Goal: Use online tool/utility: Utilize a website feature to perform a specific function

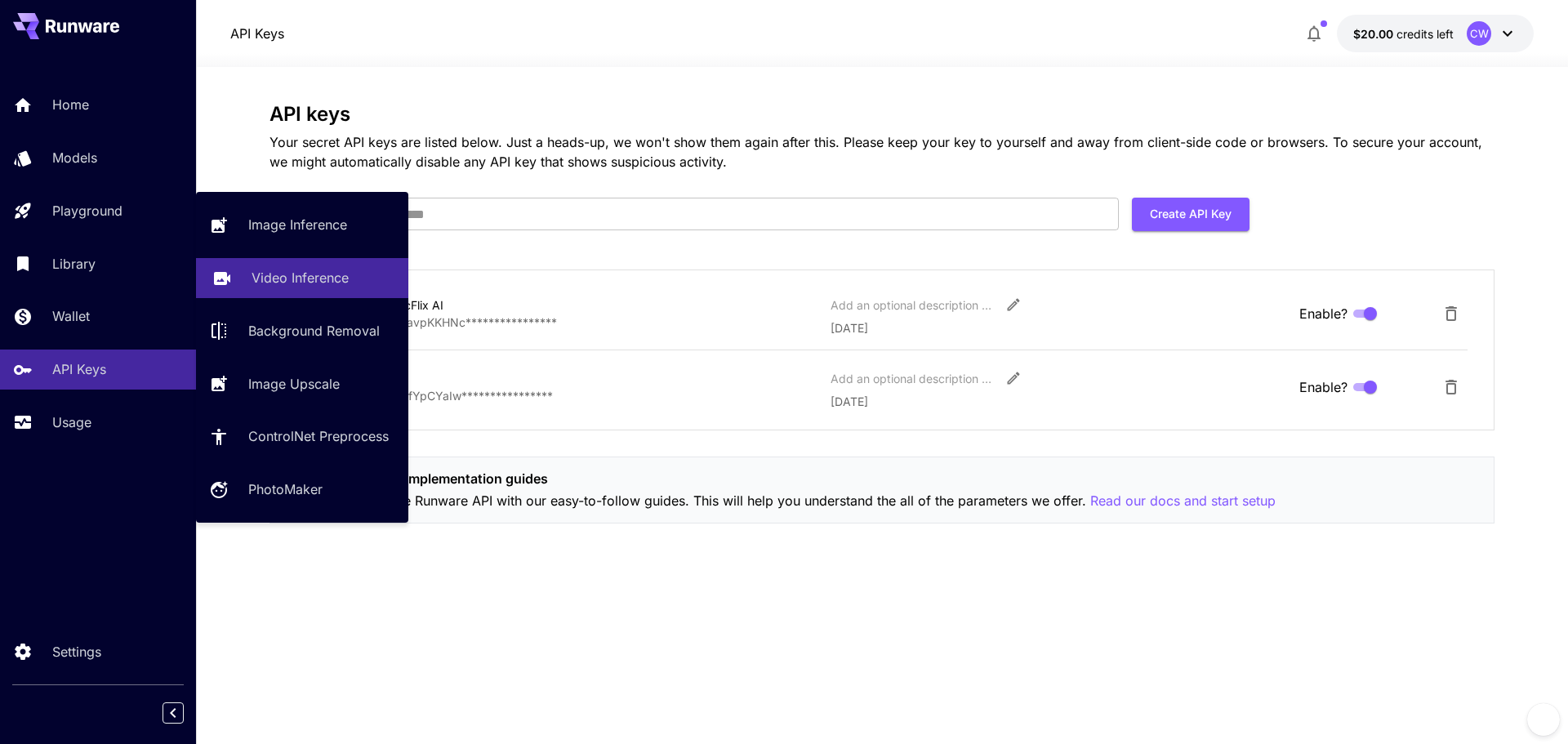
click at [346, 270] on p "Video Inference" at bounding box center [299, 278] width 97 height 20
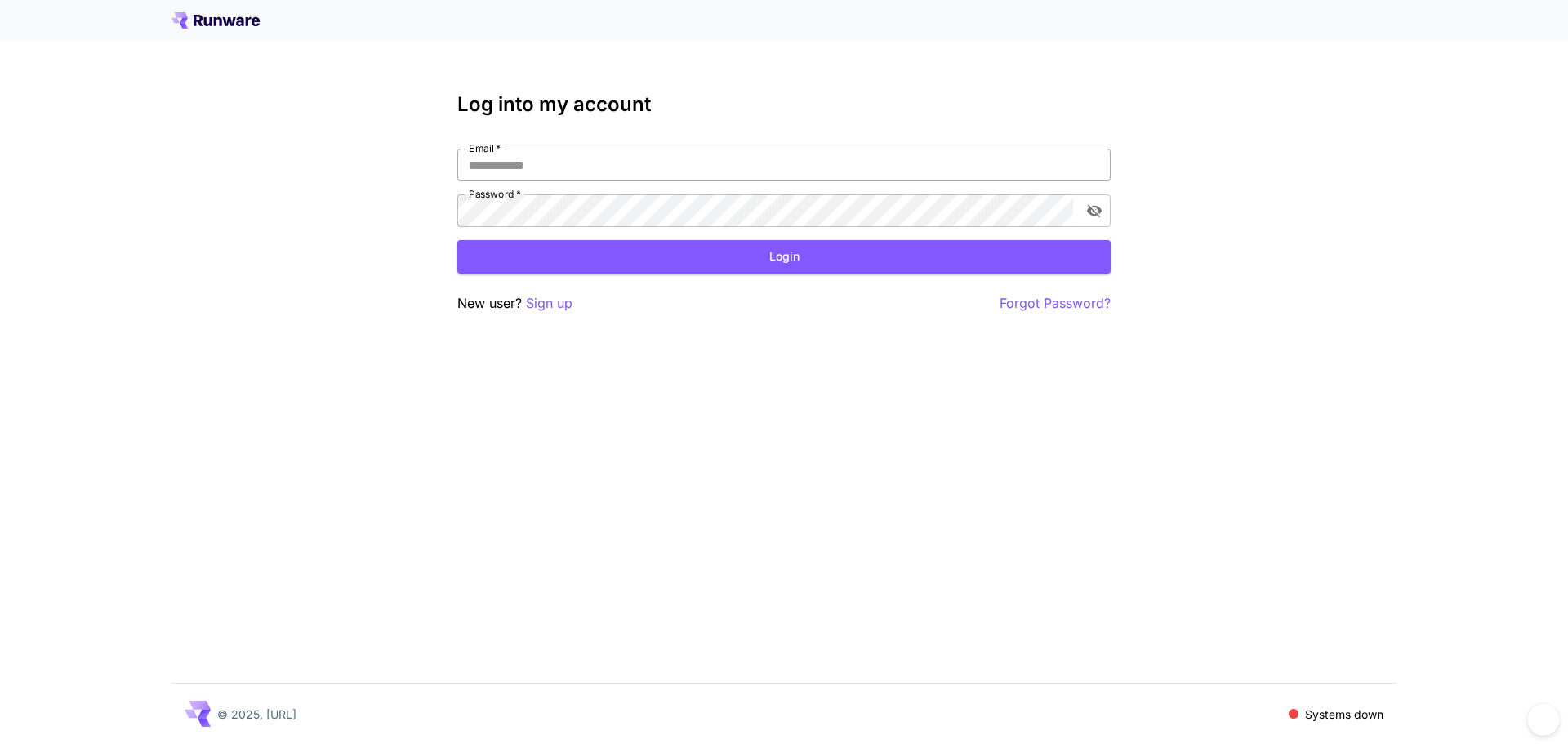
click at [571, 168] on input "Email   *" at bounding box center [784, 164] width 653 height 32
type input "**********"
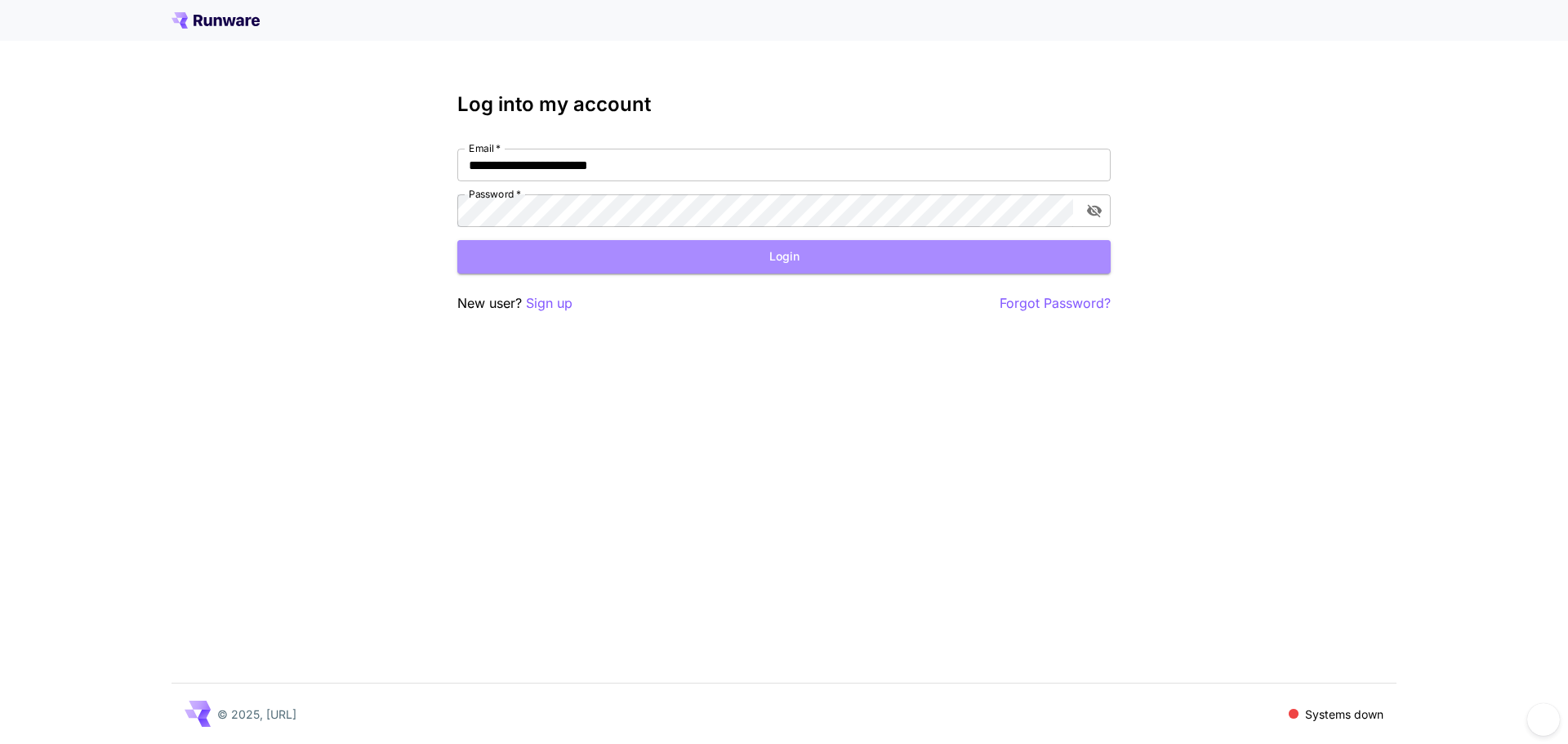
click at [757, 253] on button "Login" at bounding box center [784, 256] width 653 height 33
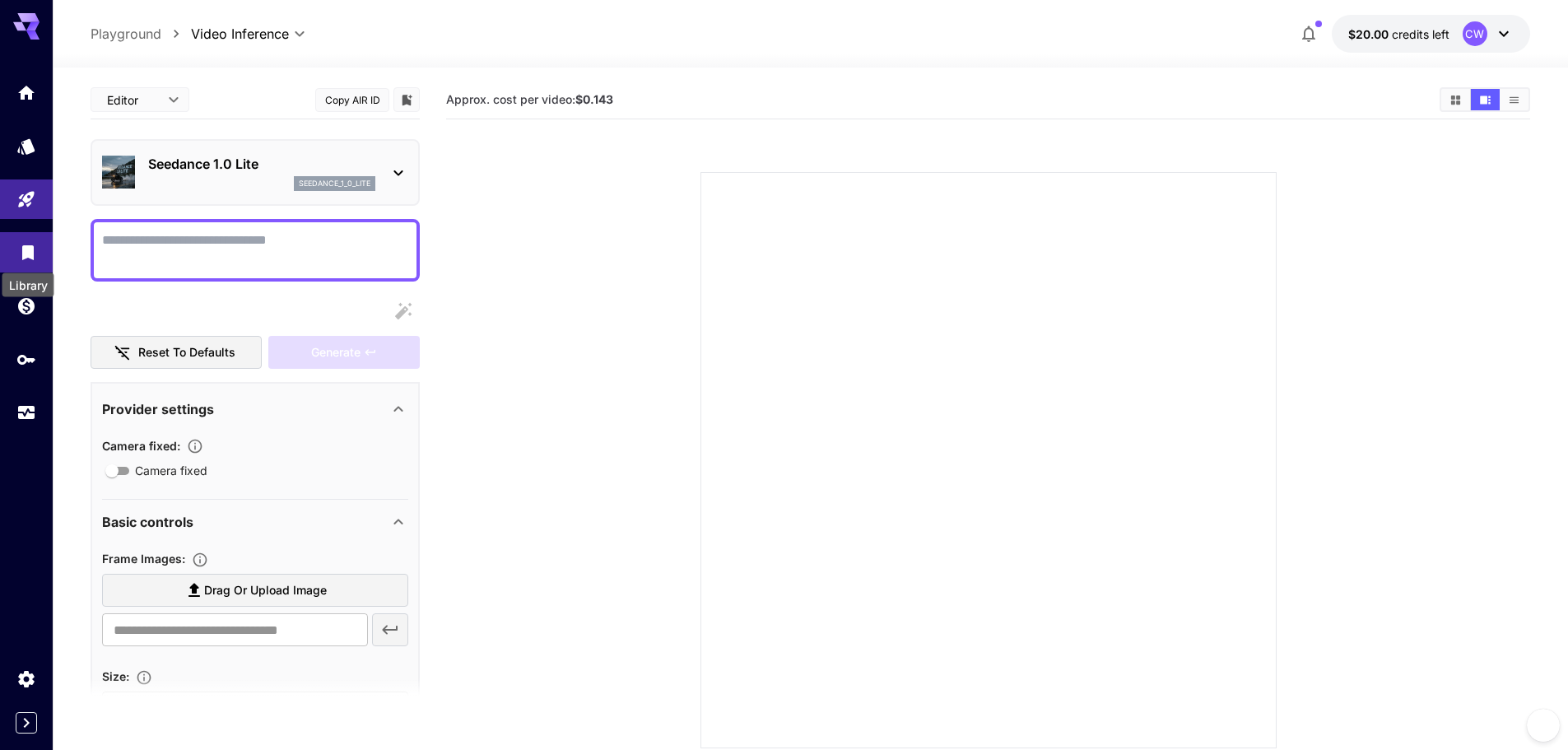
click at [26, 255] on icon "Library" at bounding box center [29, 247] width 12 height 15
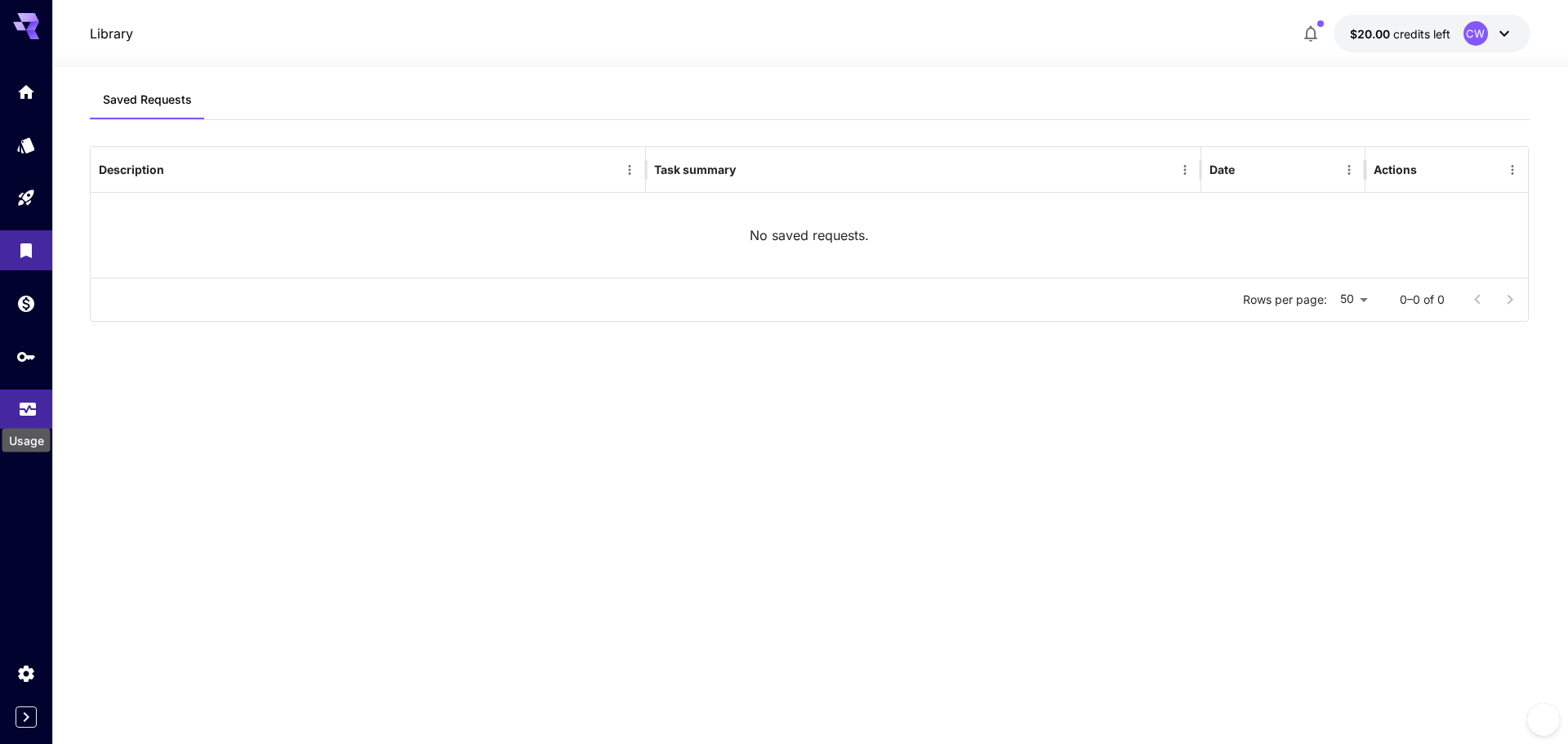
click at [28, 411] on icon "Usage" at bounding box center [27, 407] width 17 height 8
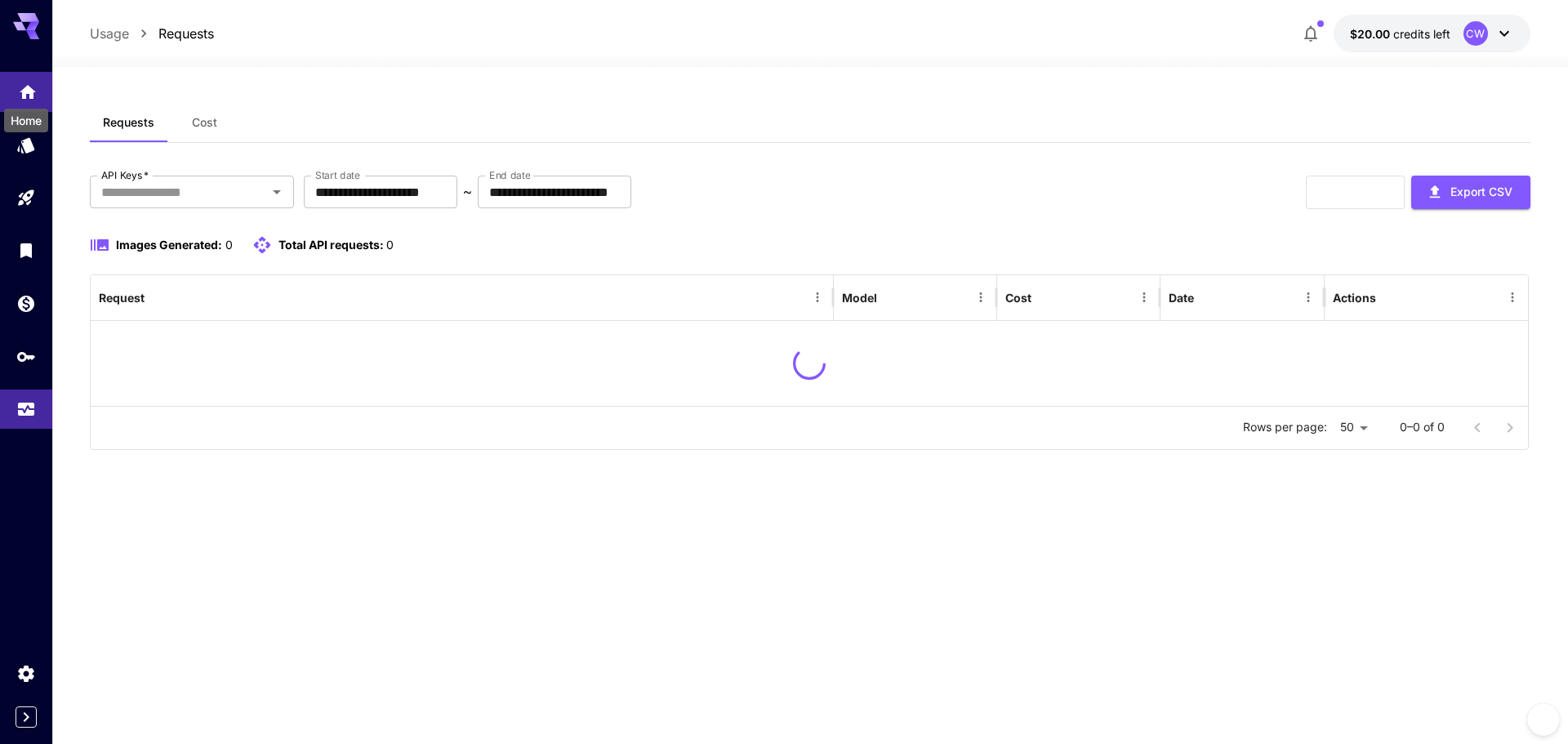
click at [25, 89] on icon "Home" at bounding box center [27, 87] width 17 height 14
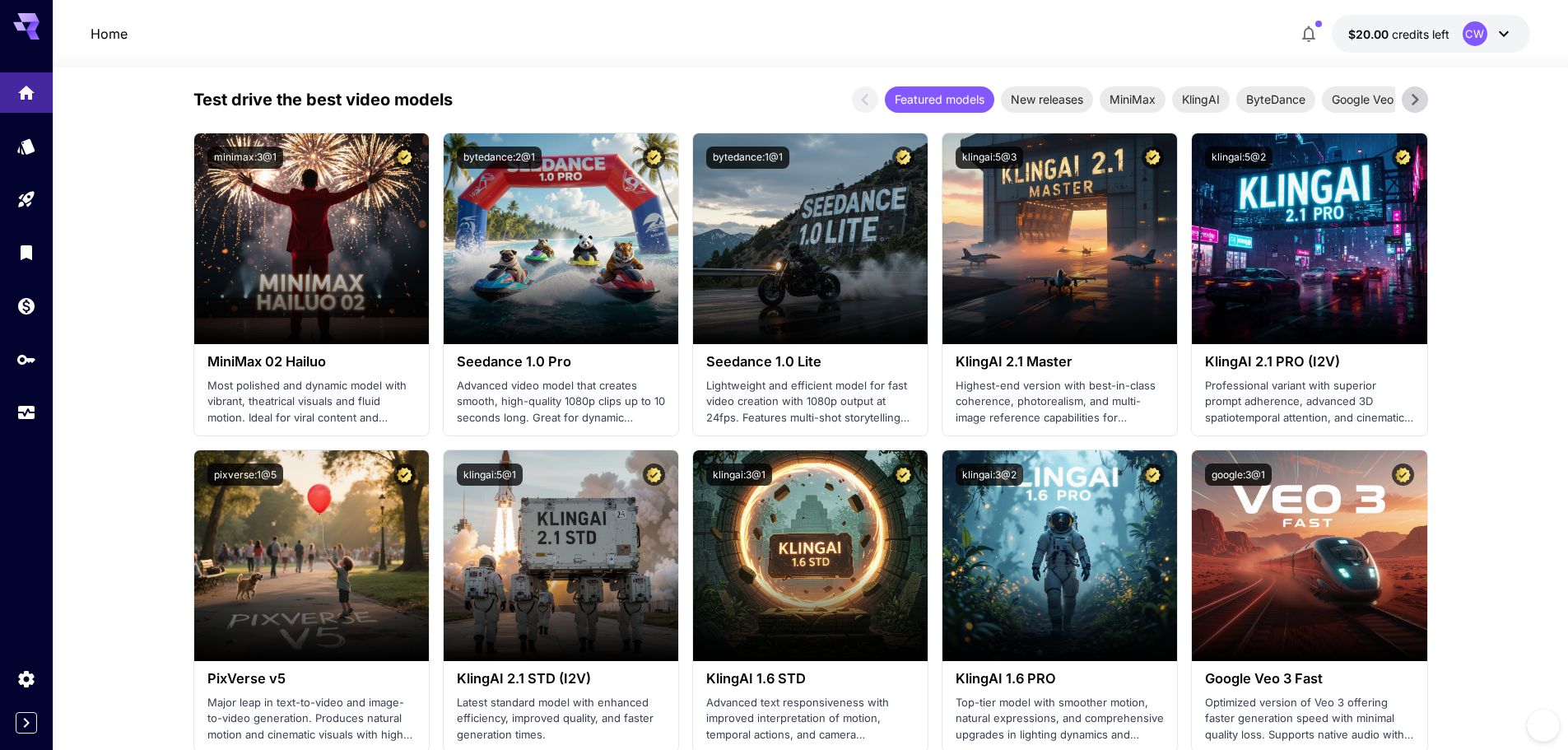
scroll to position [494, 0]
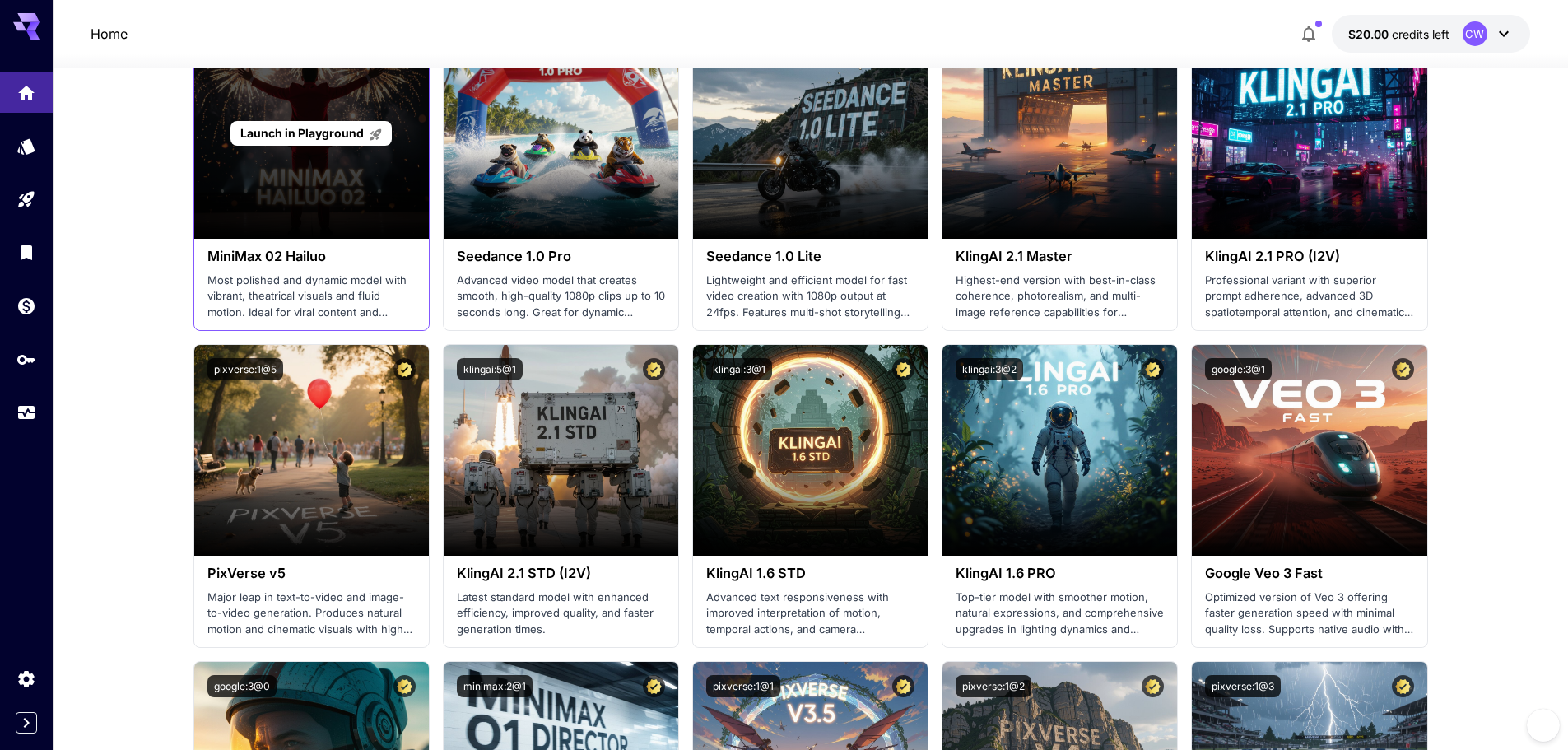
click at [311, 136] on span "Launch in Playground" at bounding box center [302, 133] width 123 height 14
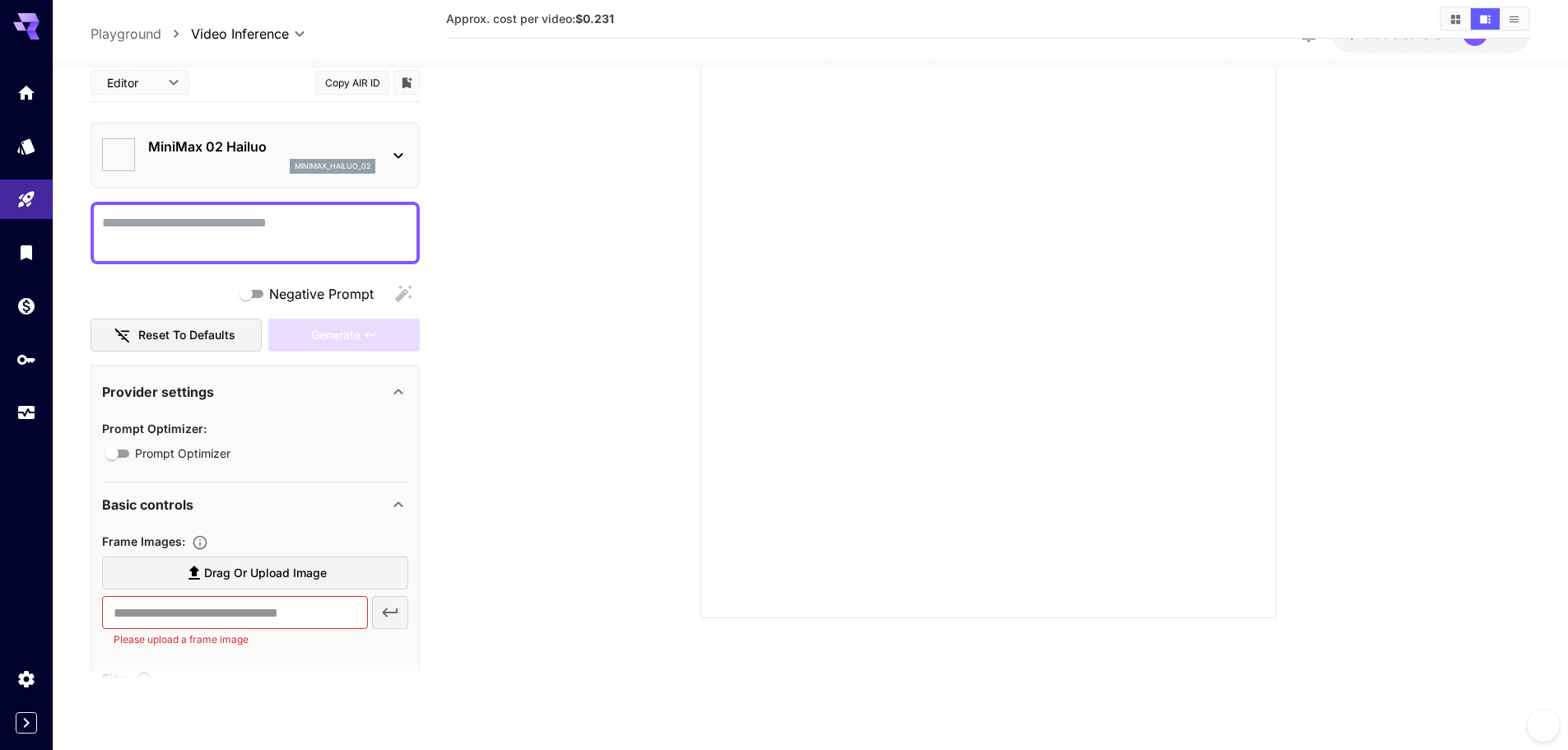
type input "*"
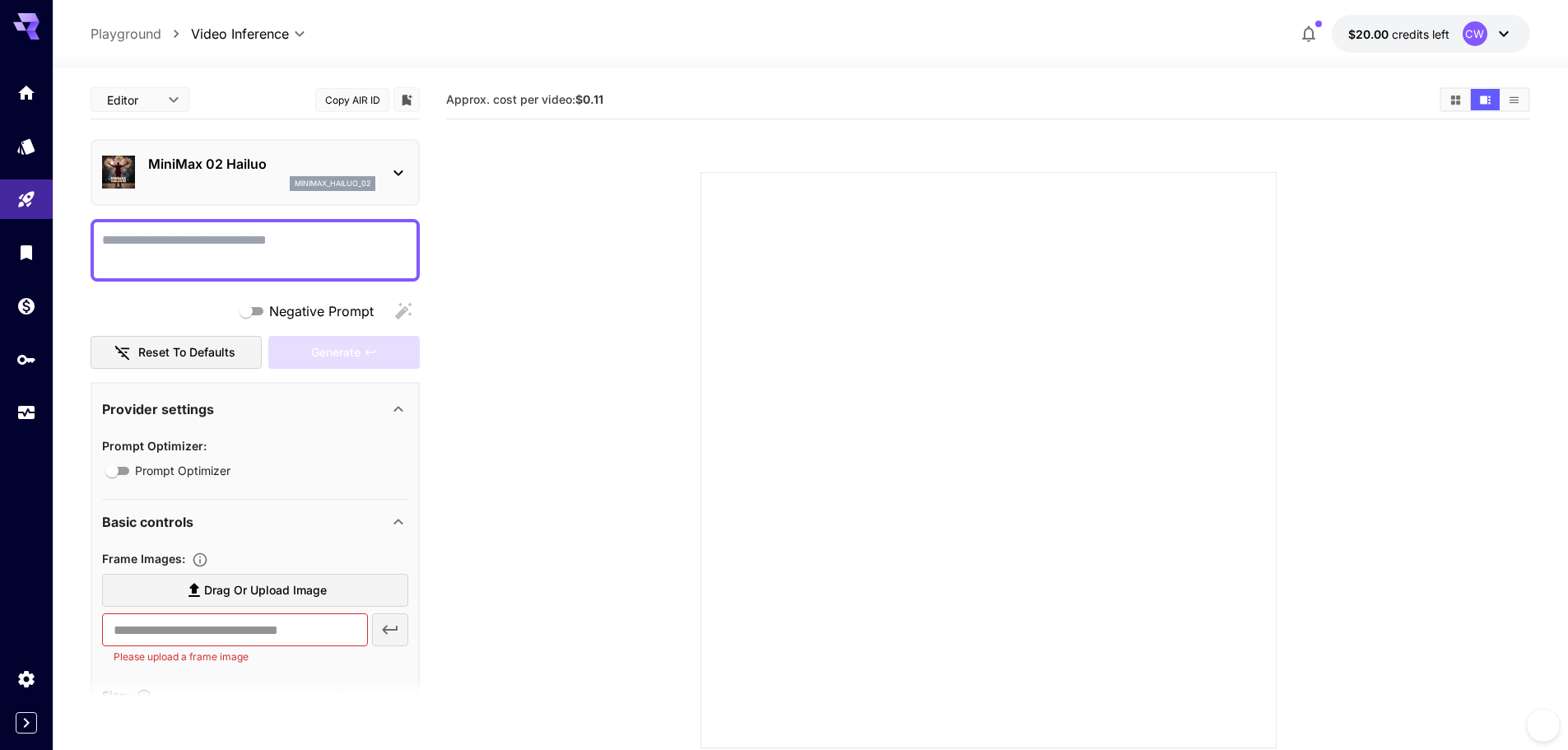
click at [122, 31] on p "Playground" at bounding box center [126, 34] width 71 height 20
type input "**********"
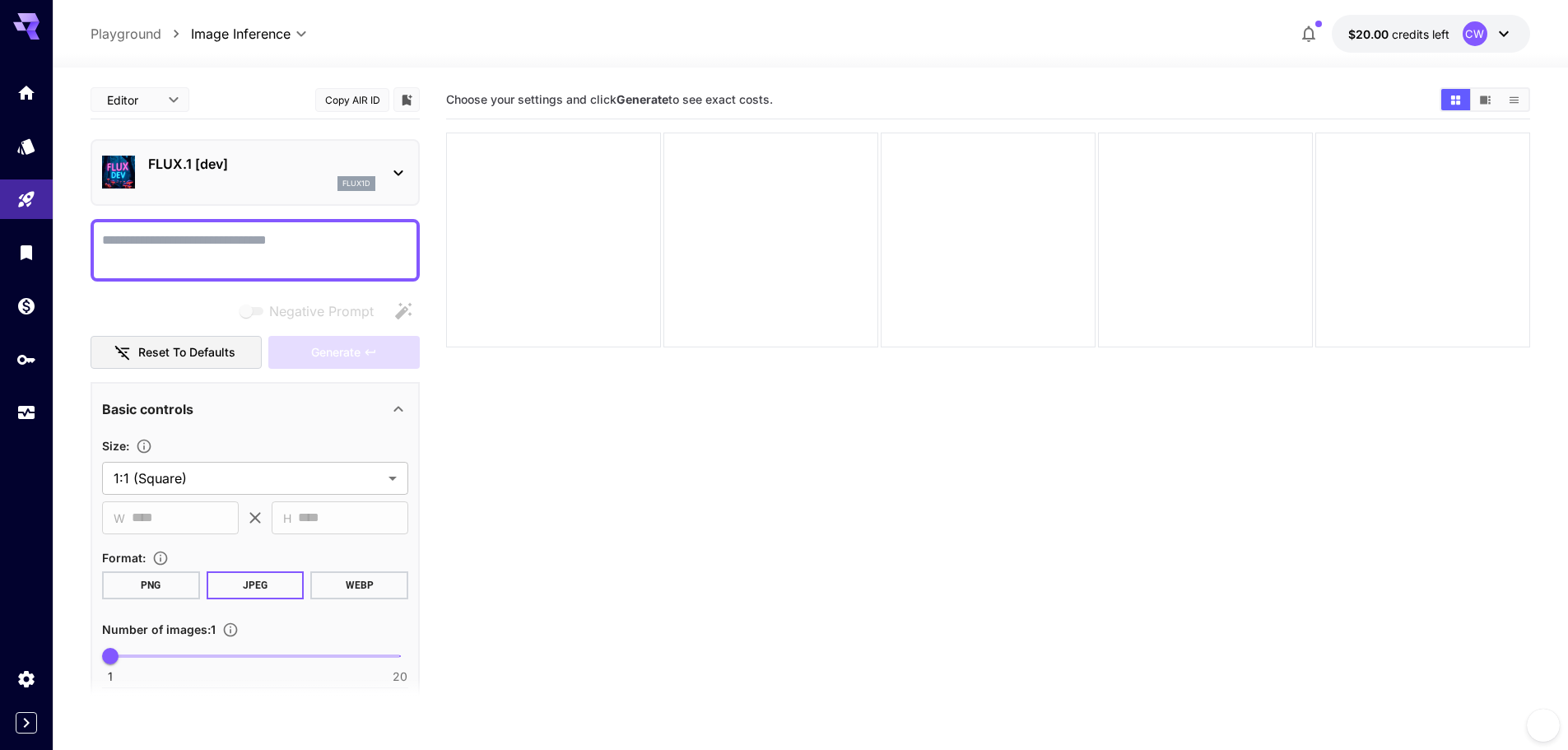
click at [129, 165] on img at bounding box center [118, 171] width 33 height 33
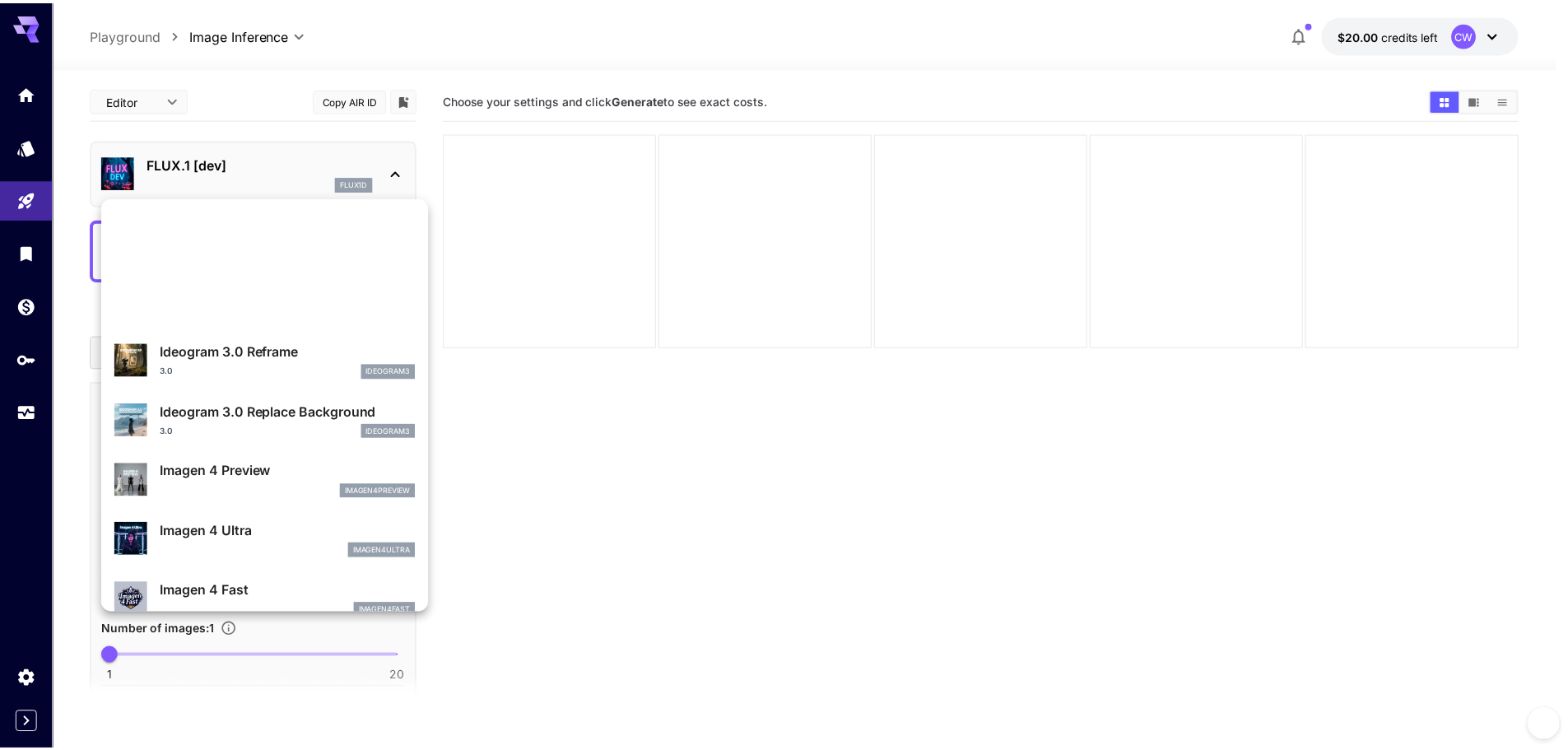
scroll to position [443, 0]
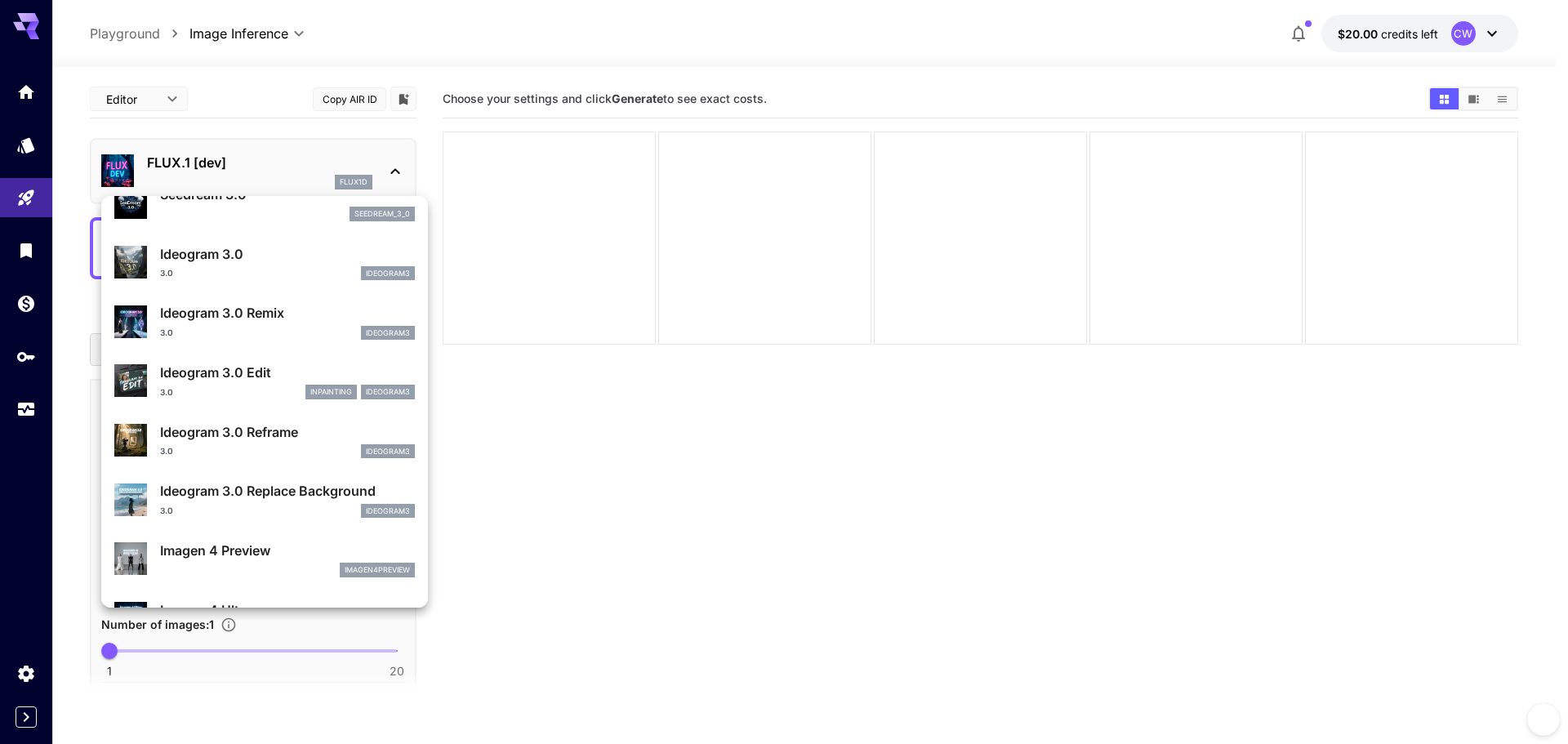
click at [34, 98] on div at bounding box center [784, 372] width 1568 height 744
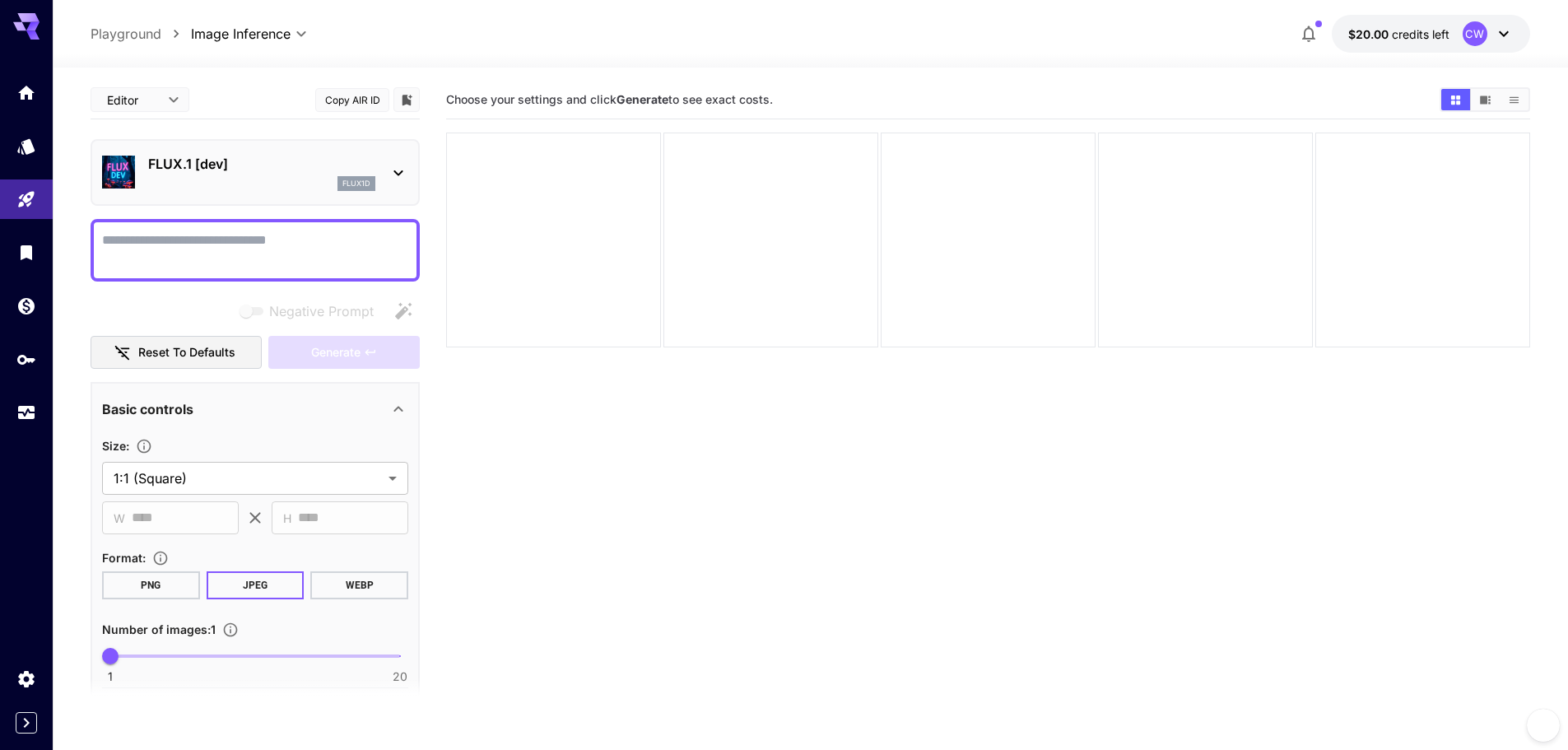
drag, startPoint x: 92, startPoint y: 32, endPoint x: 101, endPoint y: 32, distance: 9.0
click at [93, 32] on p "Playground" at bounding box center [126, 34] width 71 height 20
click at [112, 33] on p "Playground" at bounding box center [126, 34] width 71 height 20
